Goal: Find specific fact: Locate a discrete piece of known information

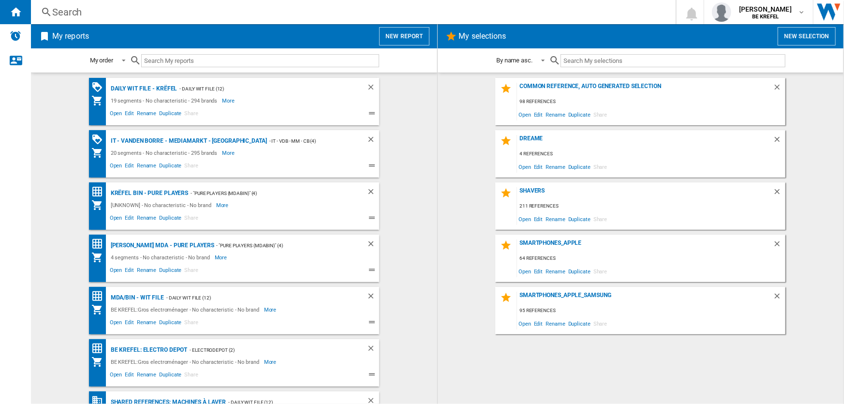
click at [143, 4] on div "Search Search 0 gilles de bruyn BE KREFEL BE KREFEL My settings Logout" at bounding box center [437, 12] width 813 height 24
click at [143, 11] on div "Search" at bounding box center [351, 12] width 599 height 14
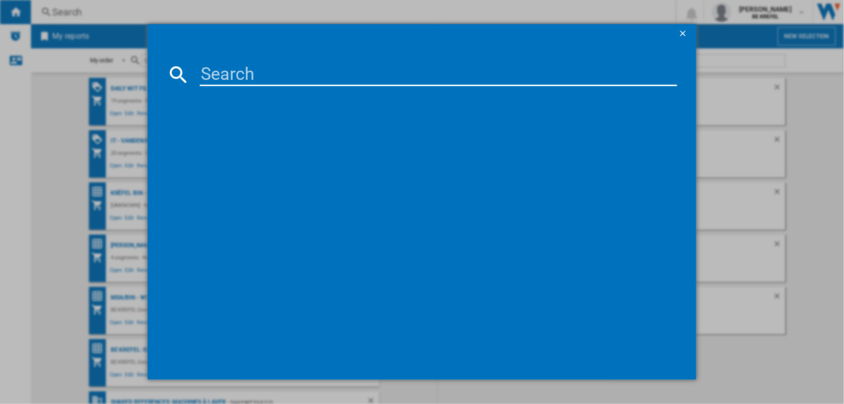
click at [309, 79] on input at bounding box center [438, 74] width 477 height 23
type input "F"
paste input "21009526"
type input "21009526"
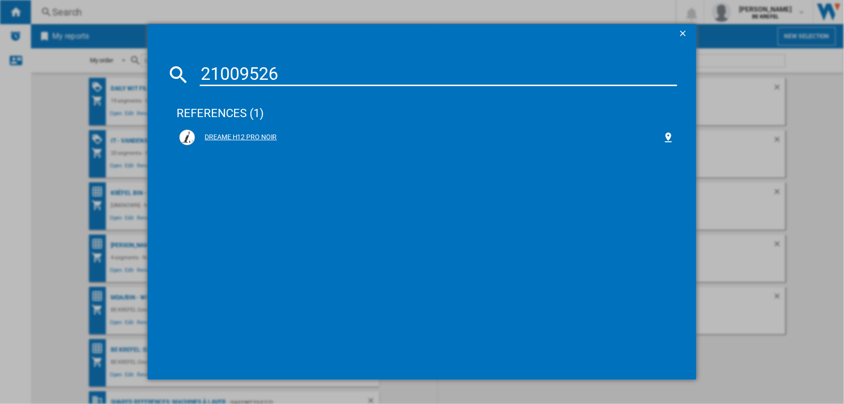
click at [274, 135] on div "DREAME H12 PRO NOIR" at bounding box center [428, 138] width 467 height 10
